Goal: Find contact information: Find contact information

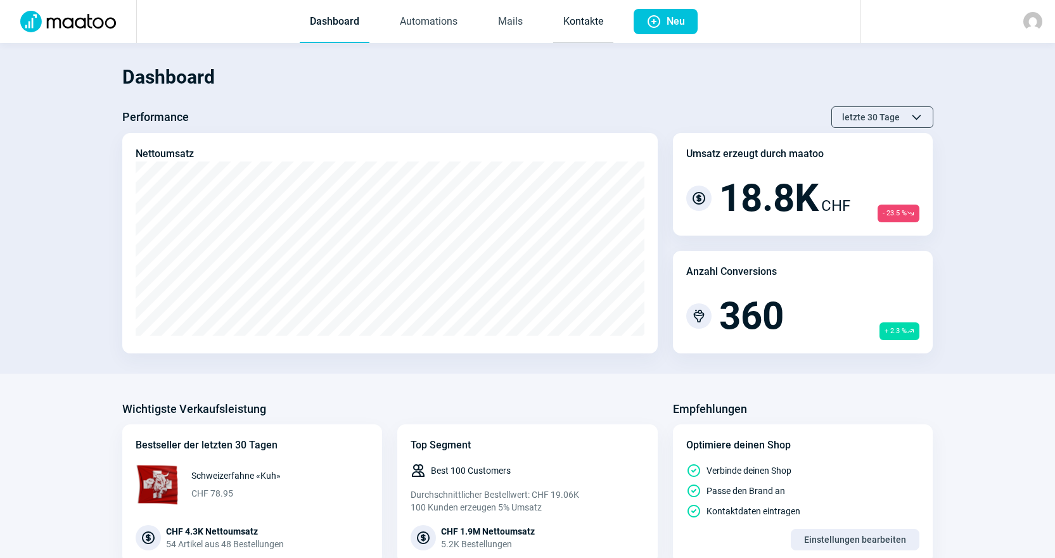
click at [594, 23] on link "Kontakte" at bounding box center [583, 22] width 60 height 42
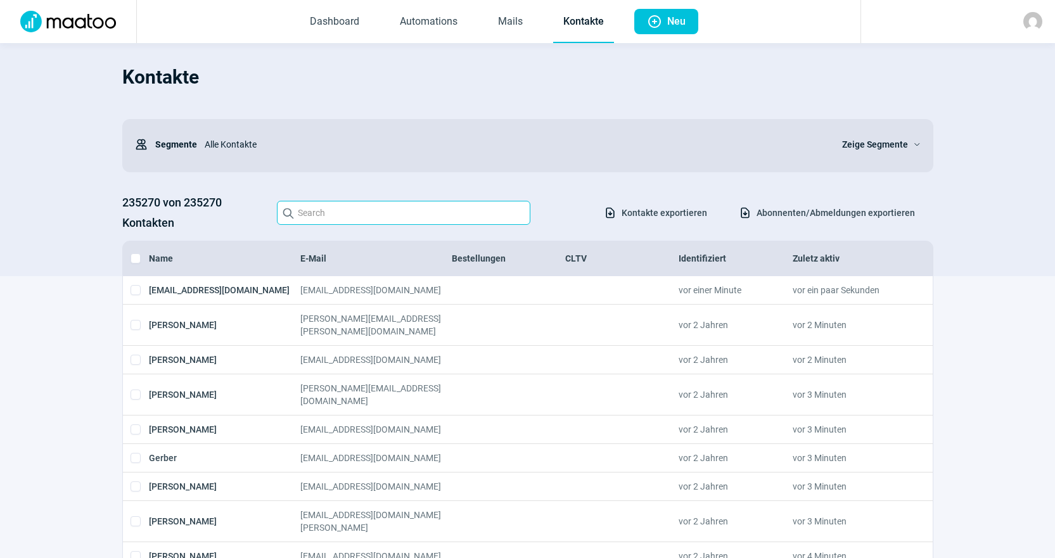
click at [438, 202] on input "Search icon" at bounding box center [403, 213] width 253 height 24
paste input "[PERSON_NAME][EMAIL_ADDRESS][PERSON_NAME][DOMAIN_NAME]"
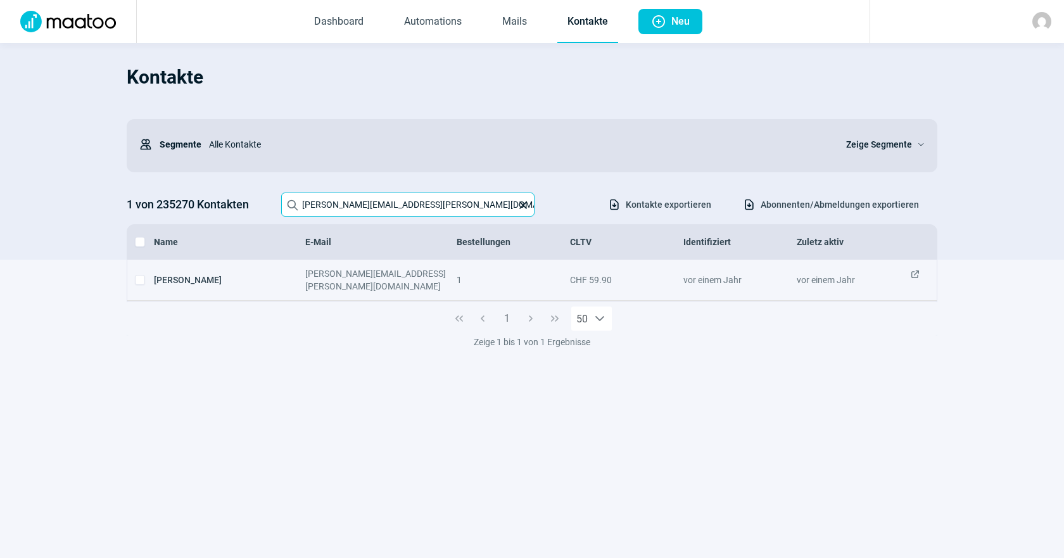
type input "[PERSON_NAME][EMAIL_ADDRESS][PERSON_NAME][DOMAIN_NAME]"
click at [914, 277] on span "ExternalLink icon" at bounding box center [915, 279] width 10 height 25
